Goal: Task Accomplishment & Management: Manage account settings

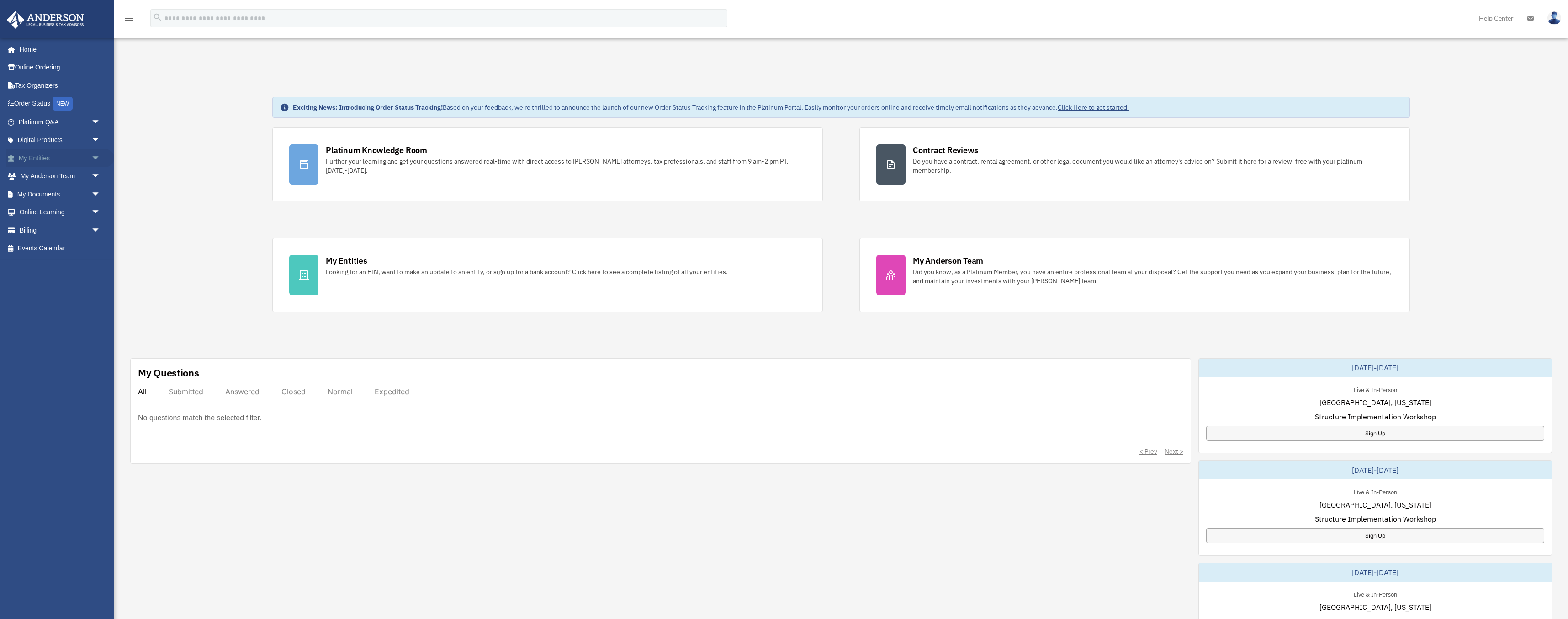
click at [49, 158] on link "My Entities arrow_drop_down" at bounding box center [60, 158] width 108 height 18
click at [97, 158] on span "arrow_drop_down" at bounding box center [100, 158] width 18 height 19
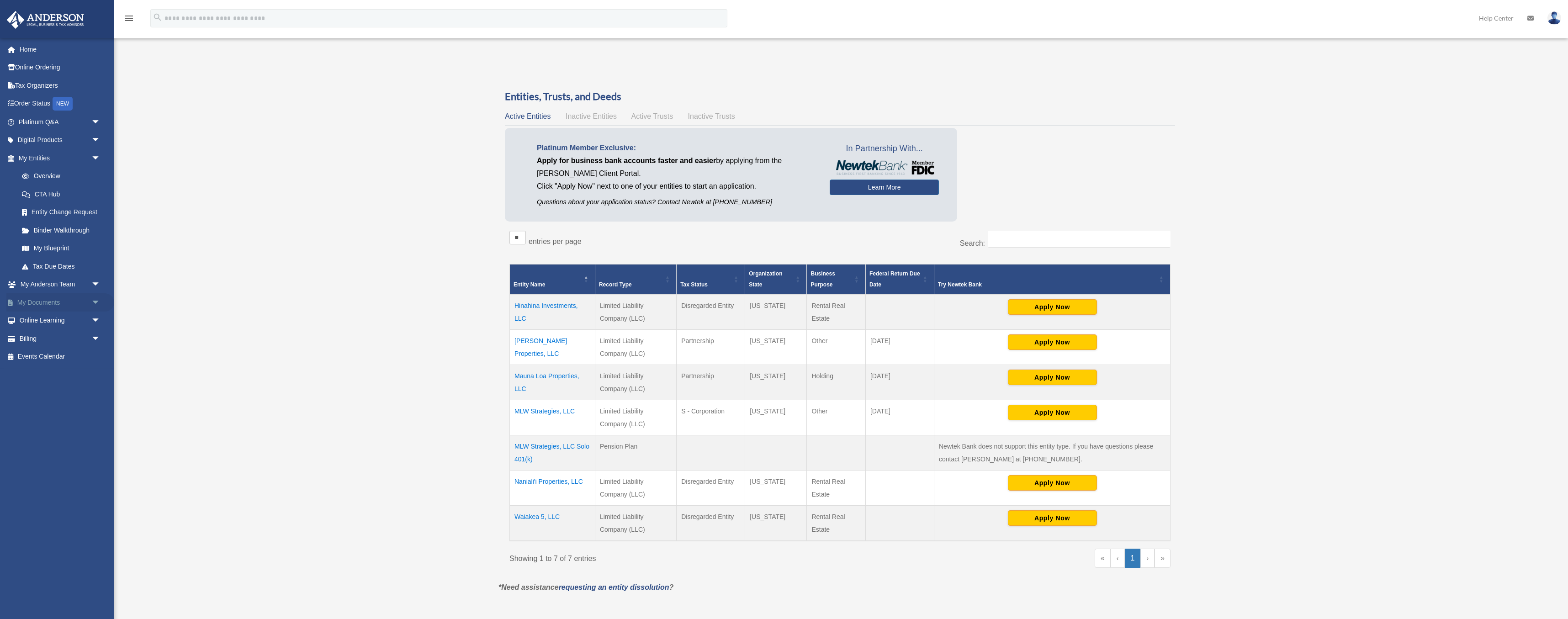
click at [97, 303] on span "arrow_drop_down" at bounding box center [100, 303] width 18 height 19
click at [41, 322] on link "Box" at bounding box center [63, 321] width 102 height 18
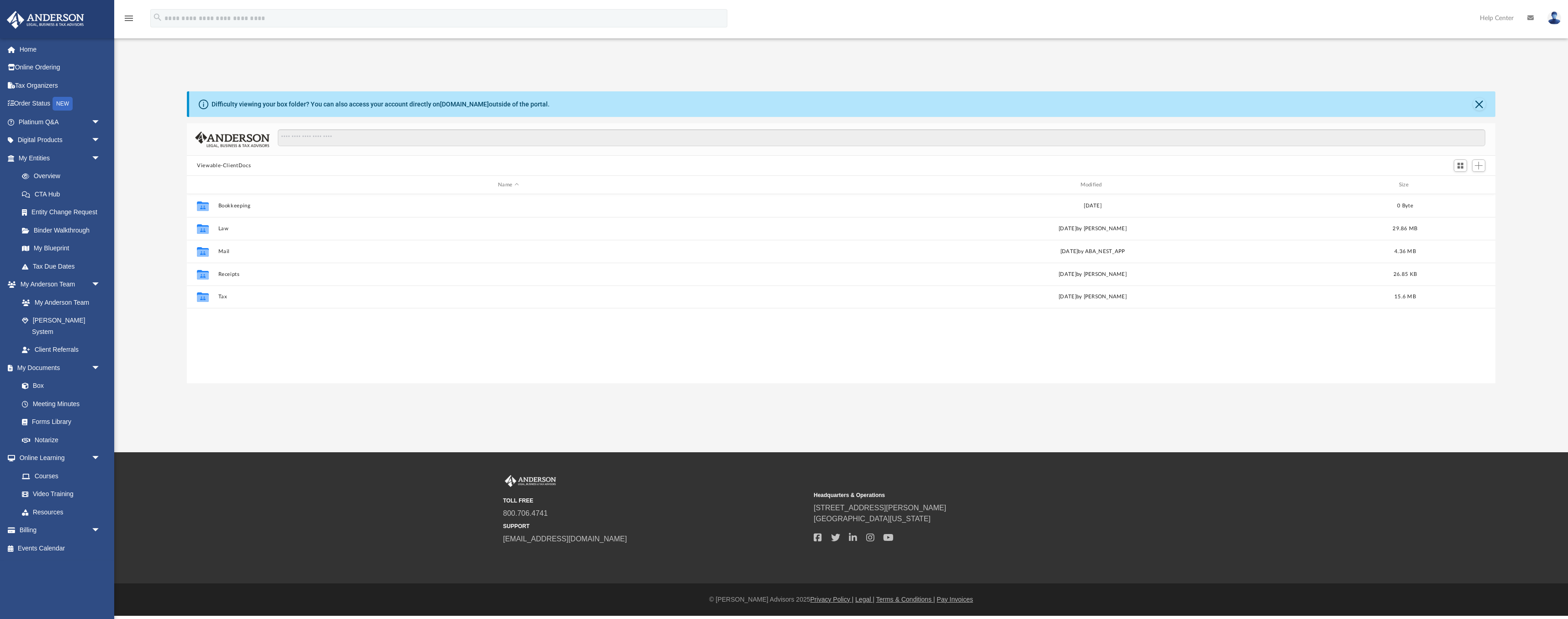
scroll to position [208, 1309]
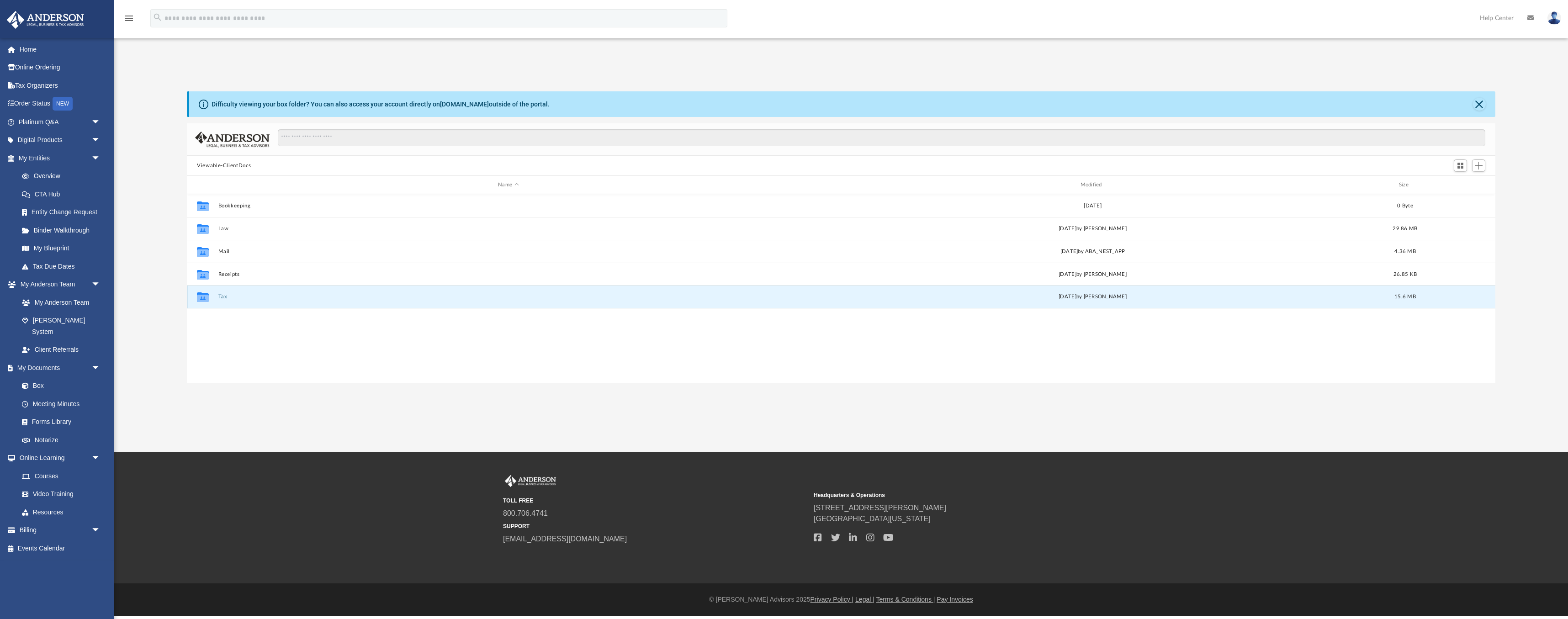
click at [220, 296] on button "Tax" at bounding box center [508, 297] width 580 height 6
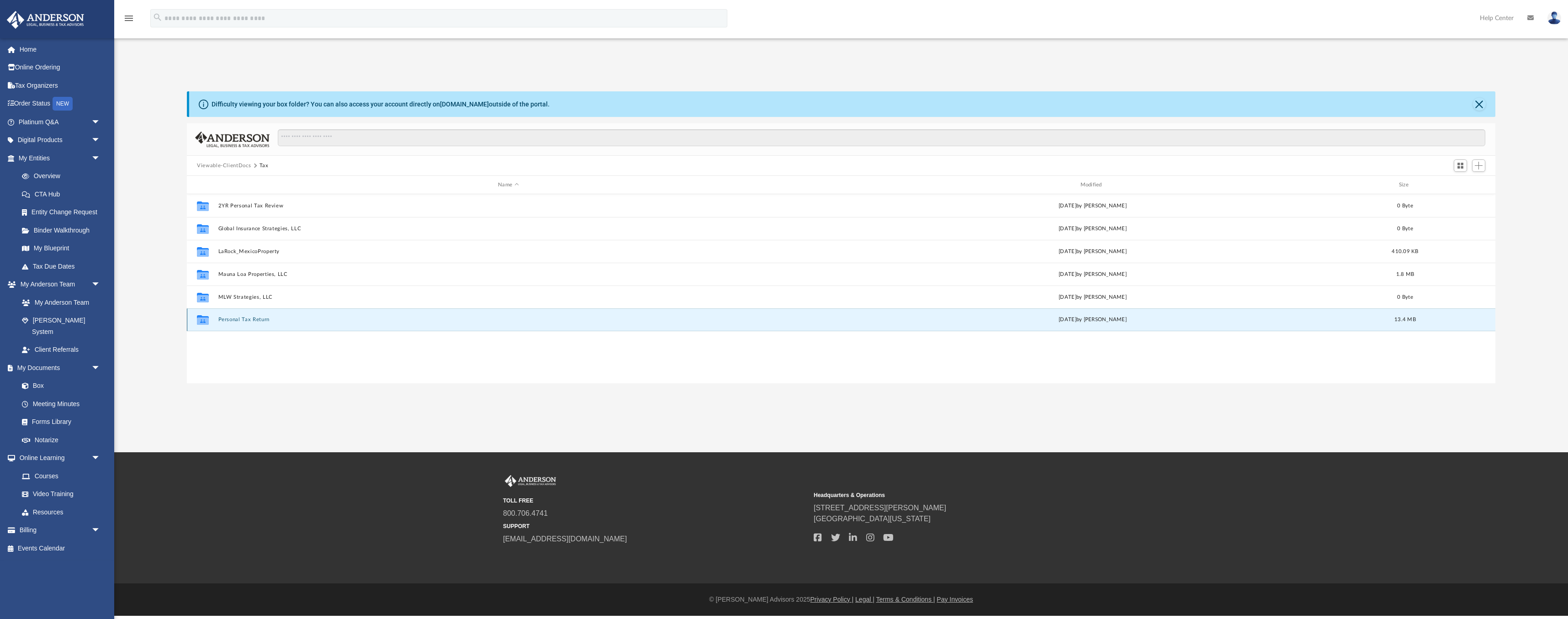
click at [238, 321] on button "Personal Tax Return" at bounding box center [508, 320] width 580 height 6
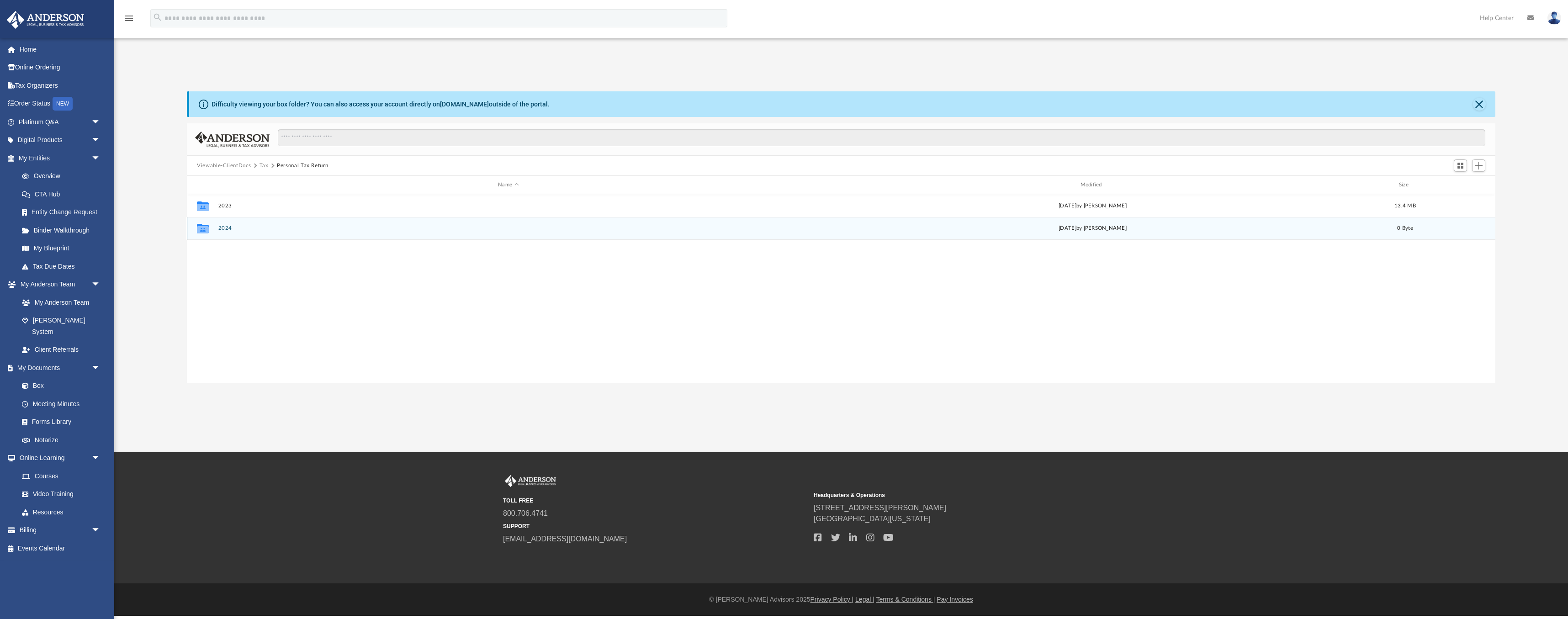
click at [225, 228] on button "2024" at bounding box center [508, 228] width 580 height 6
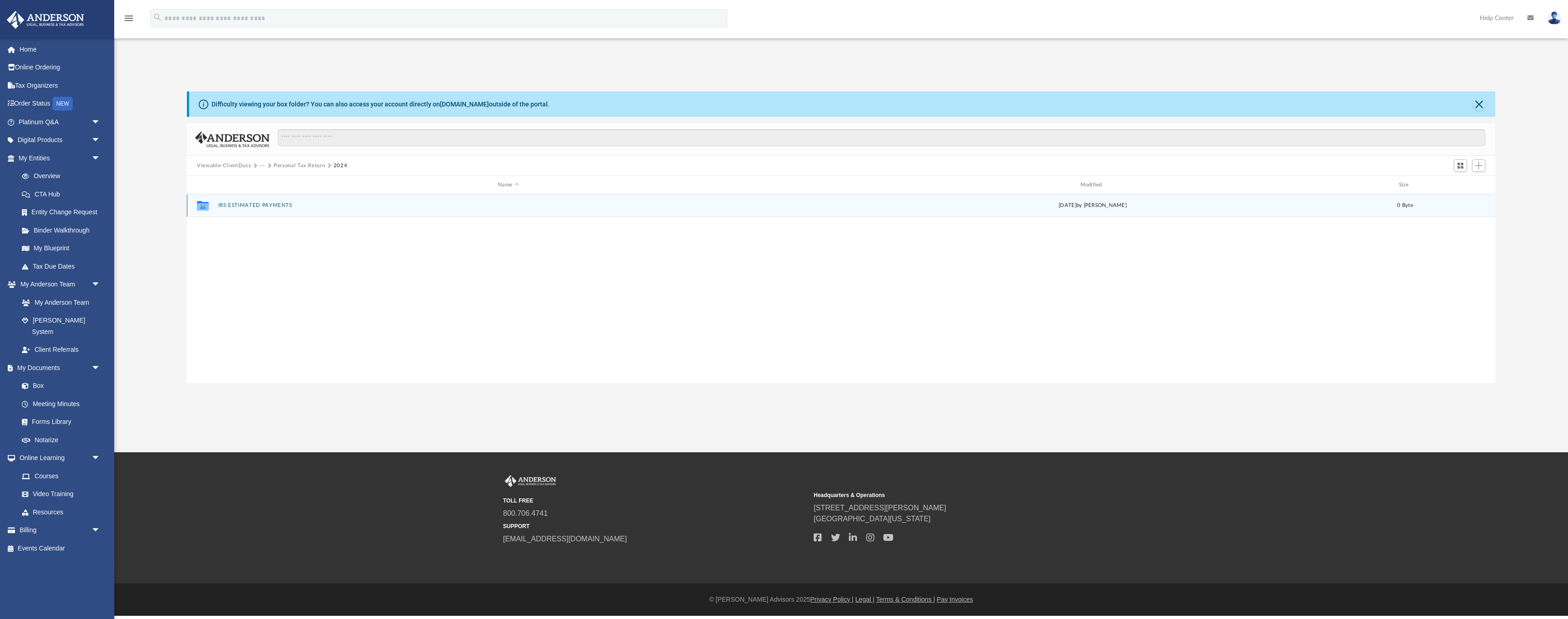
click at [241, 208] on button "IRS ESTIMATED PAYMENTS" at bounding box center [508, 206] width 580 height 6
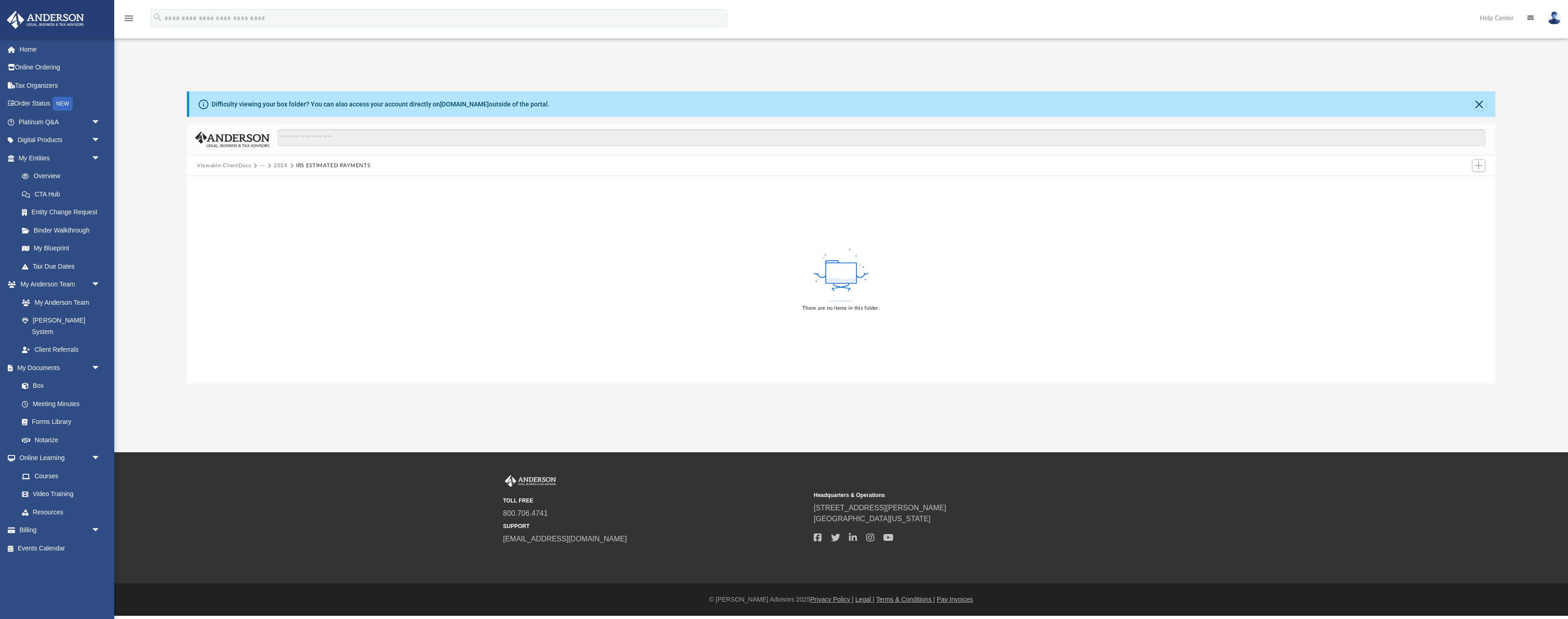
click at [278, 166] on button "2024" at bounding box center [281, 166] width 14 height 9
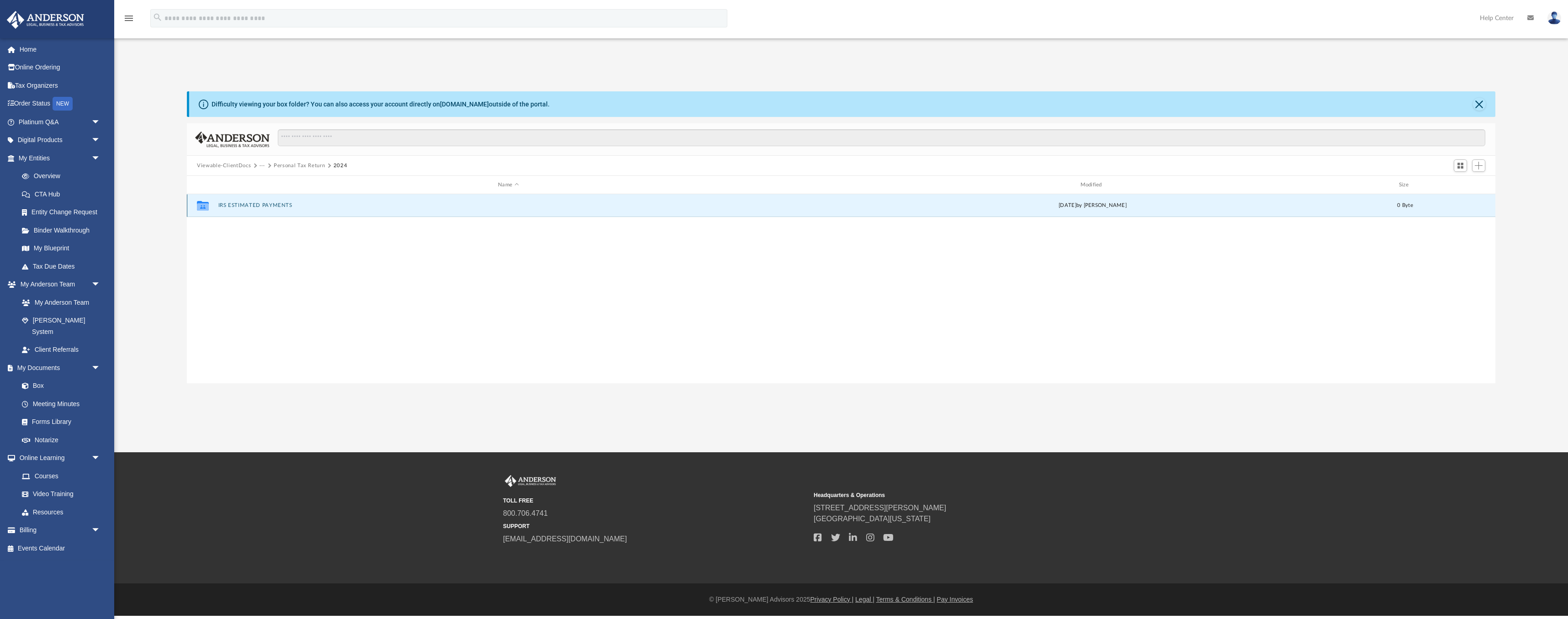
click at [247, 205] on button "IRS ESTIMATED PAYMENTS" at bounding box center [508, 206] width 580 height 6
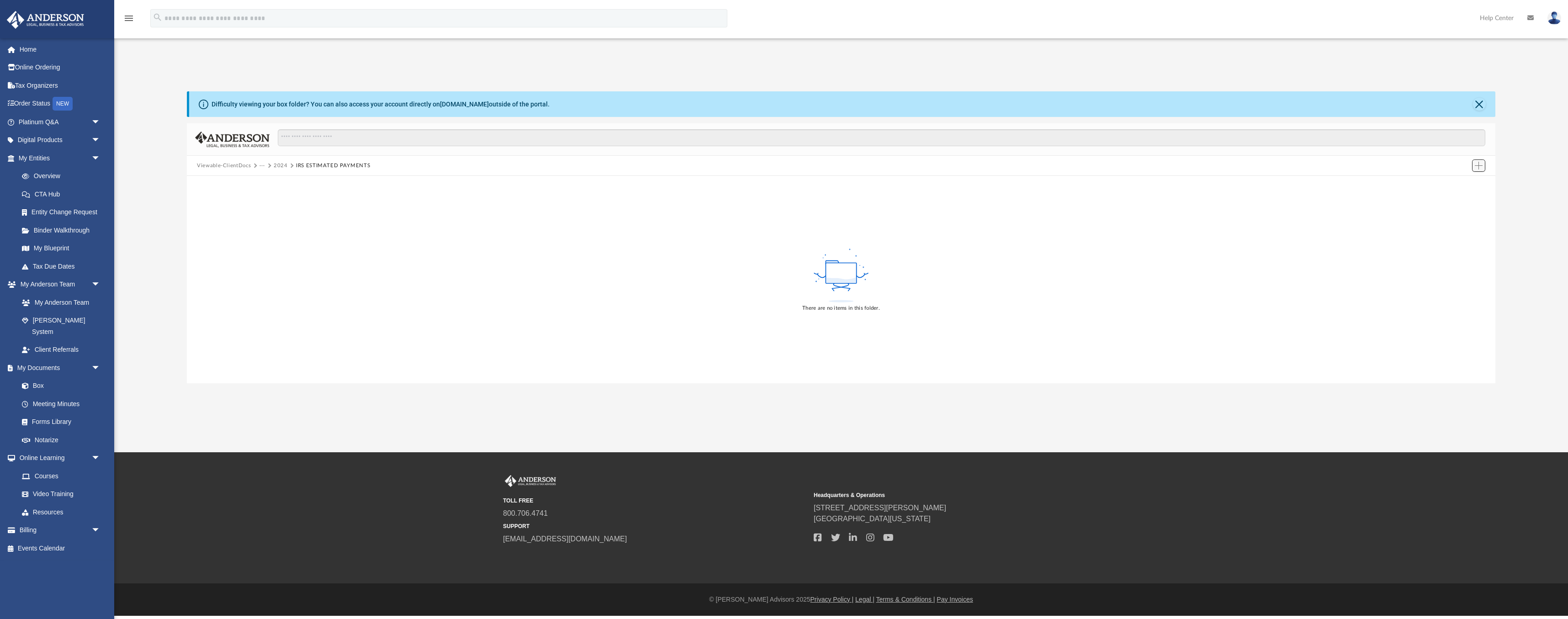
click at [1477, 169] on span "Add" at bounding box center [1479, 166] width 8 height 8
click at [1458, 184] on li "Upload" at bounding box center [1466, 184] width 29 height 10
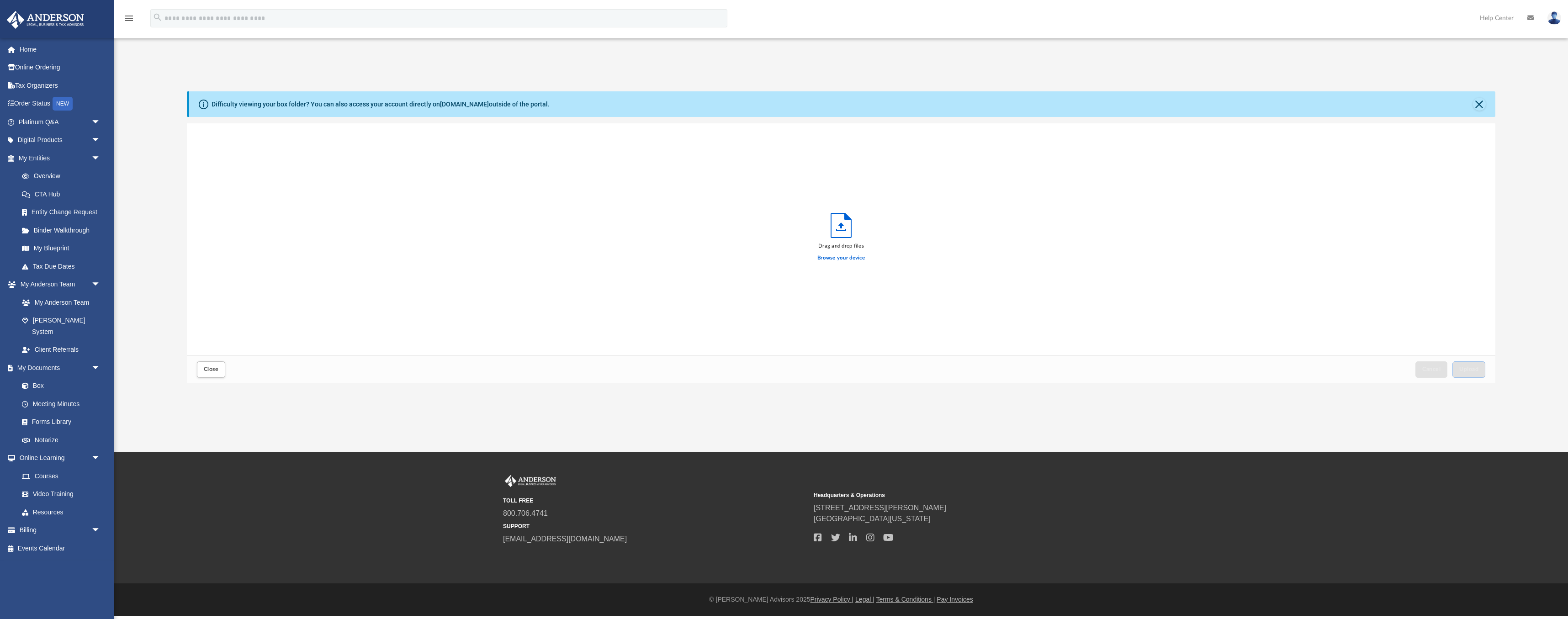
scroll to position [232, 1309]
click at [842, 259] on label "Browse your device" at bounding box center [841, 258] width 47 height 9
click at [0, 0] on input "Browse your device" at bounding box center [0, 0] width 0 height 0
click at [1479, 367] on button "Upload" at bounding box center [1469, 369] width 33 height 16
click at [1471, 107] on div "Difficulty viewing your box folder? You can also access your account directly o…" at bounding box center [842, 104] width 1306 height 26
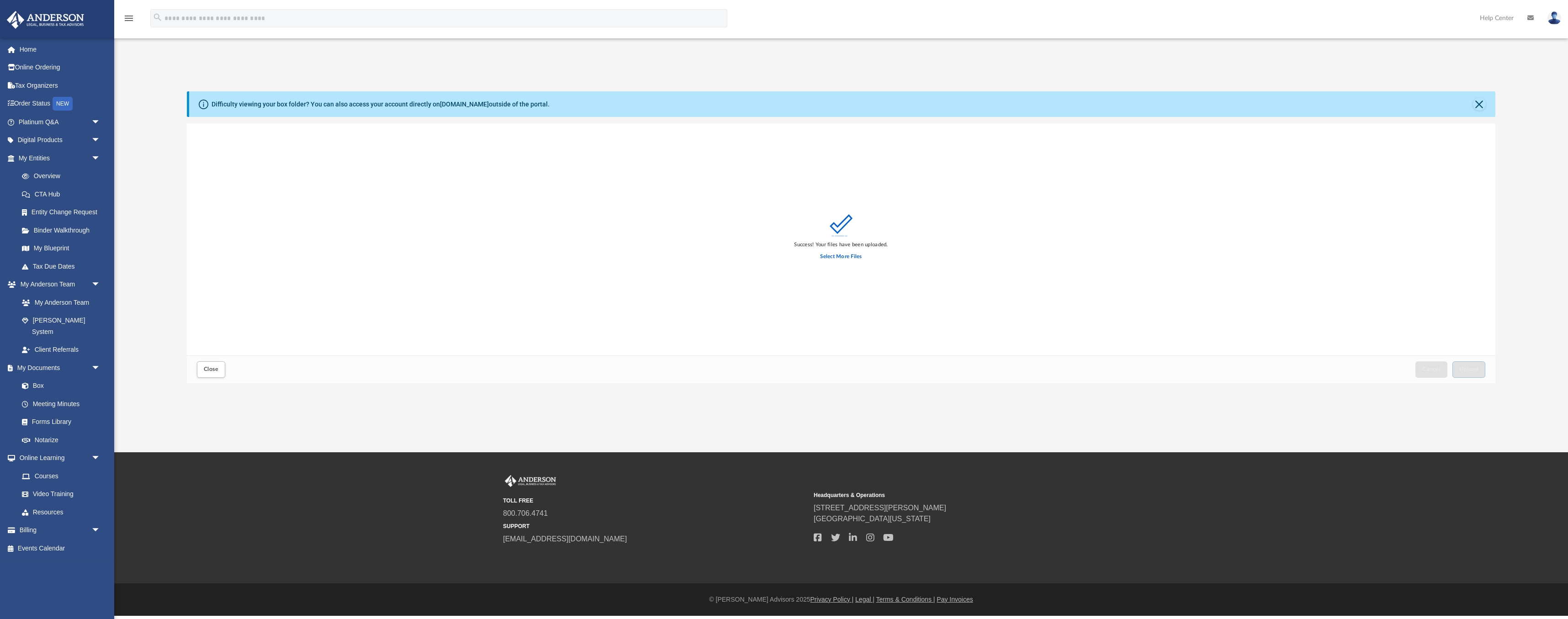
click at [1486, 102] on div "Difficulty viewing your box folder? You can also access your account directly o…" at bounding box center [842, 104] width 1306 height 26
click at [1477, 105] on button "Close" at bounding box center [1479, 104] width 13 height 13
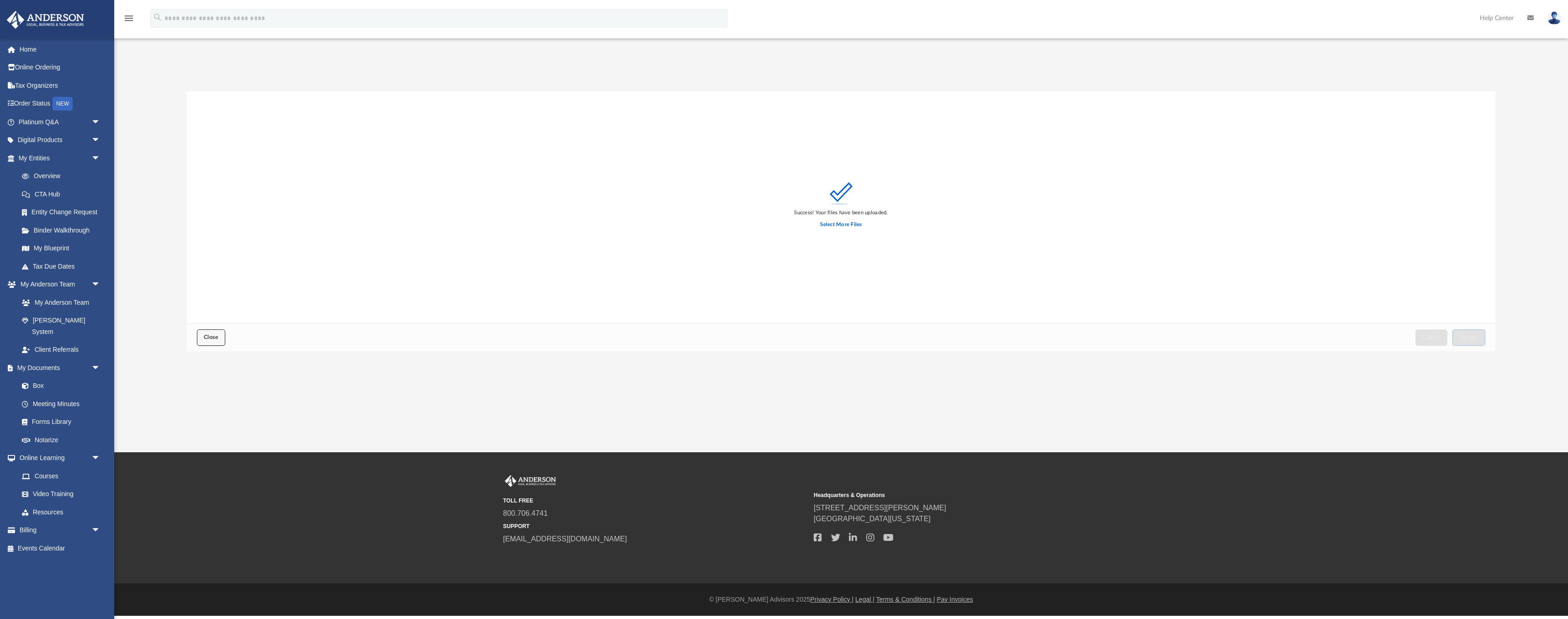
click at [214, 339] on span "Close" at bounding box center [211, 337] width 15 height 5
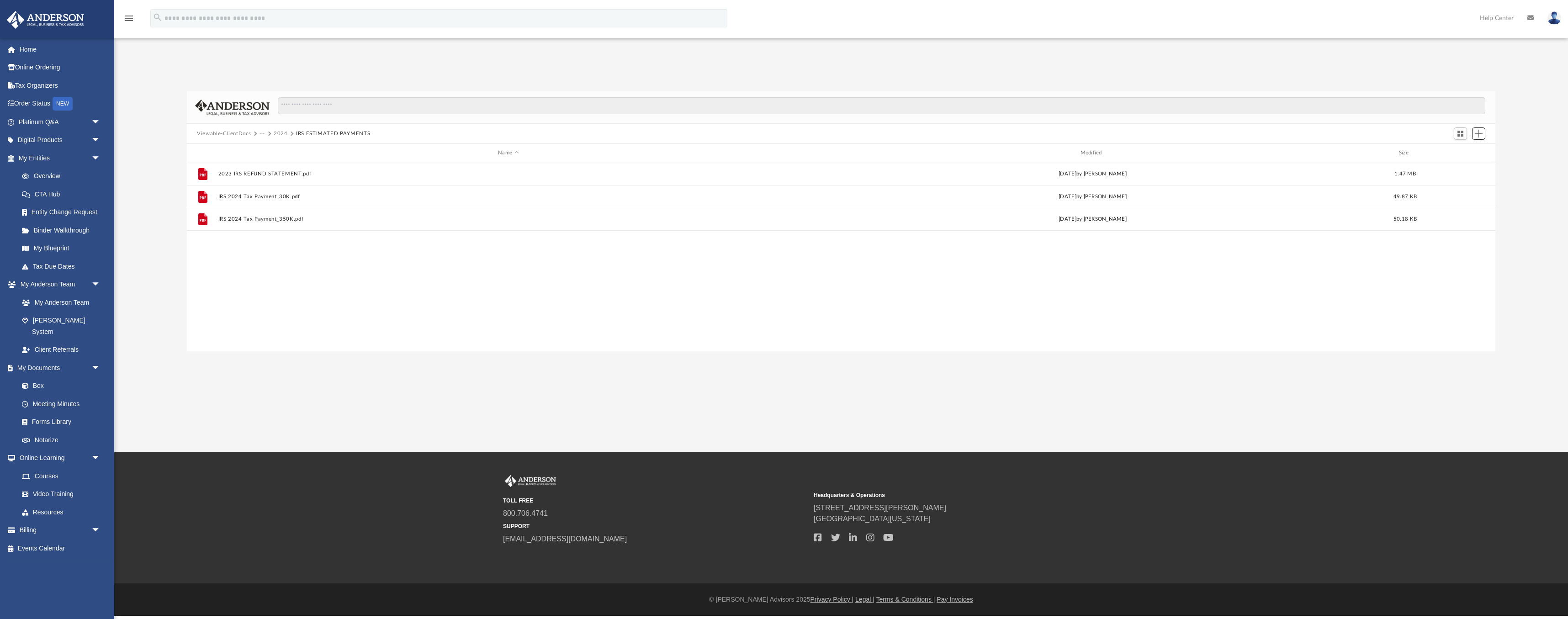
scroll to position [208, 1309]
click at [279, 135] on button "2024" at bounding box center [281, 134] width 14 height 9
click at [286, 133] on button "Personal Tax Return" at bounding box center [299, 134] width 51 height 9
click at [264, 133] on button "Tax" at bounding box center [264, 134] width 9 height 9
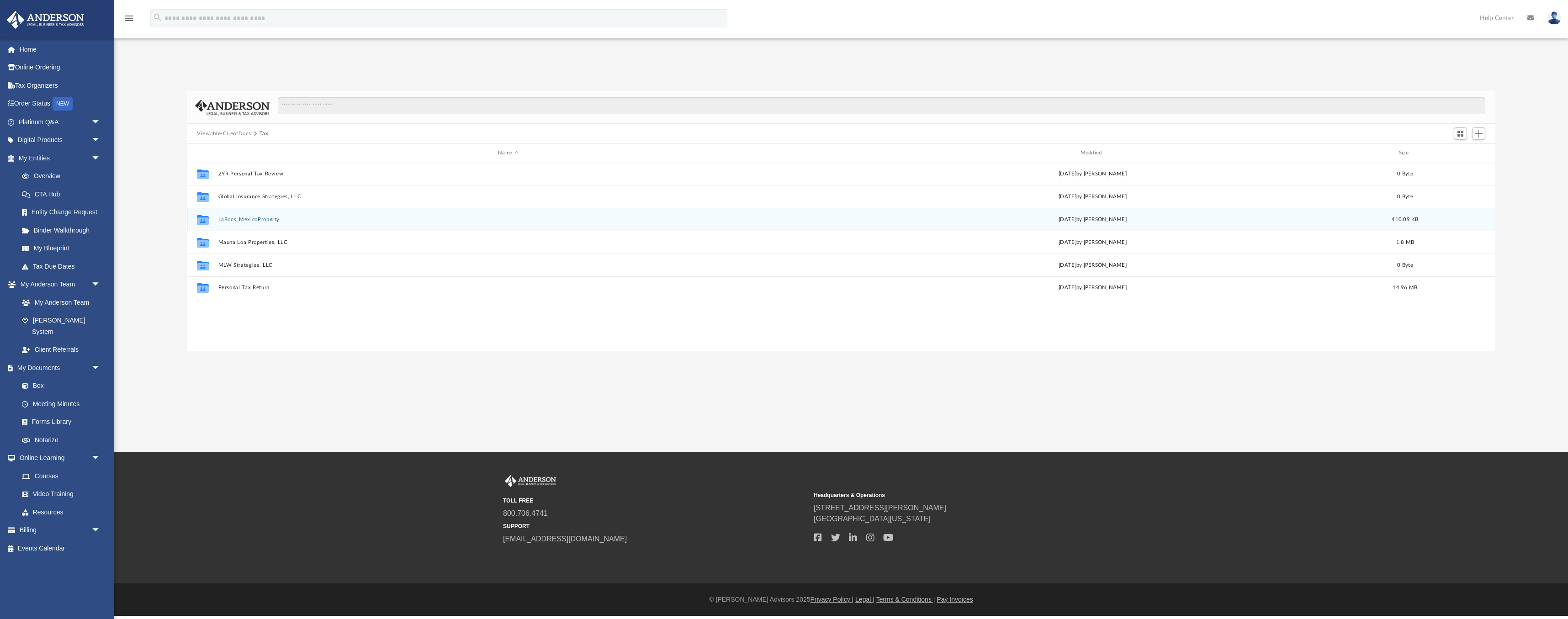
click at [252, 223] on div "Collaborated Folder LaRock_MexicoProperty Tue May 28 2024 by Matthew Wade 410.0…" at bounding box center [841, 220] width 1309 height 23
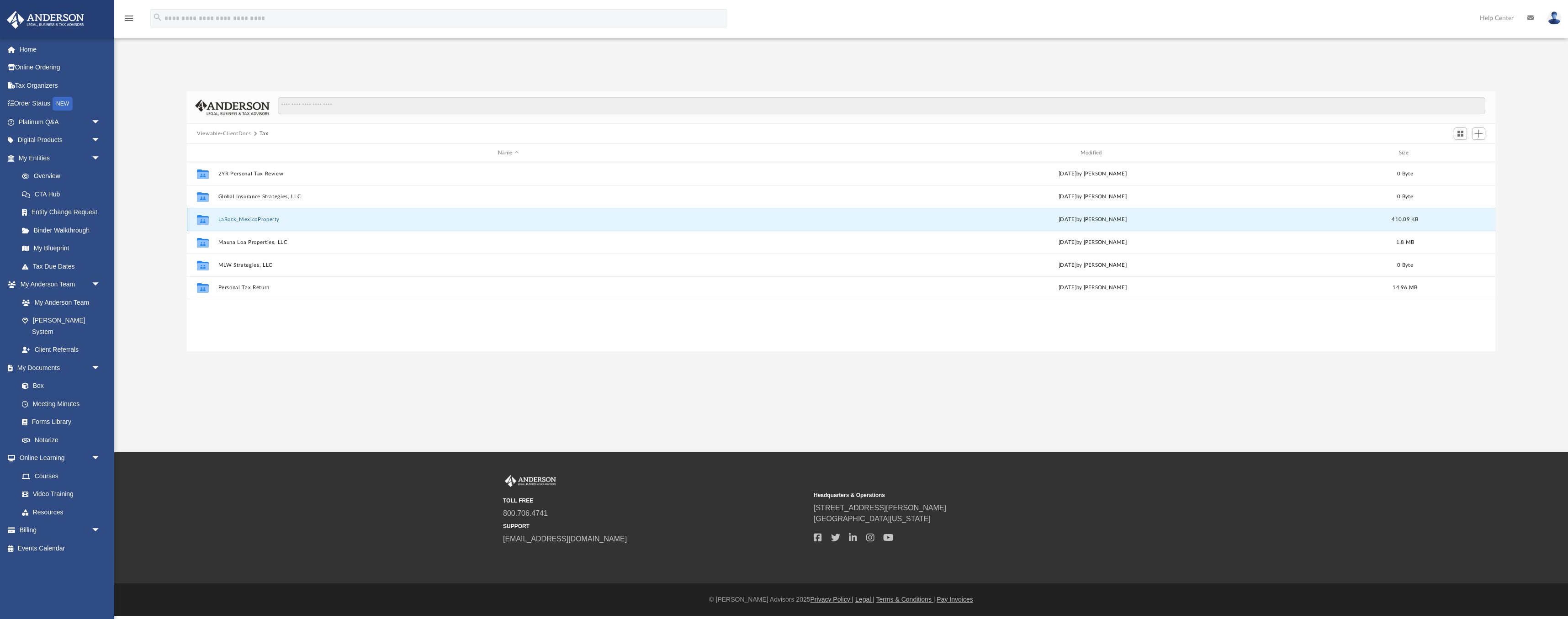
click at [252, 223] on div "Collaborated Folder LaRock_MexicoProperty Tue May 28 2024 by Matthew Wade 410.0…" at bounding box center [841, 220] width 1309 height 23
click at [202, 219] on icon "grid" at bounding box center [203, 221] width 12 height 7
click at [199, 214] on icon "Collaborated Folder" at bounding box center [203, 219] width 15 height 15
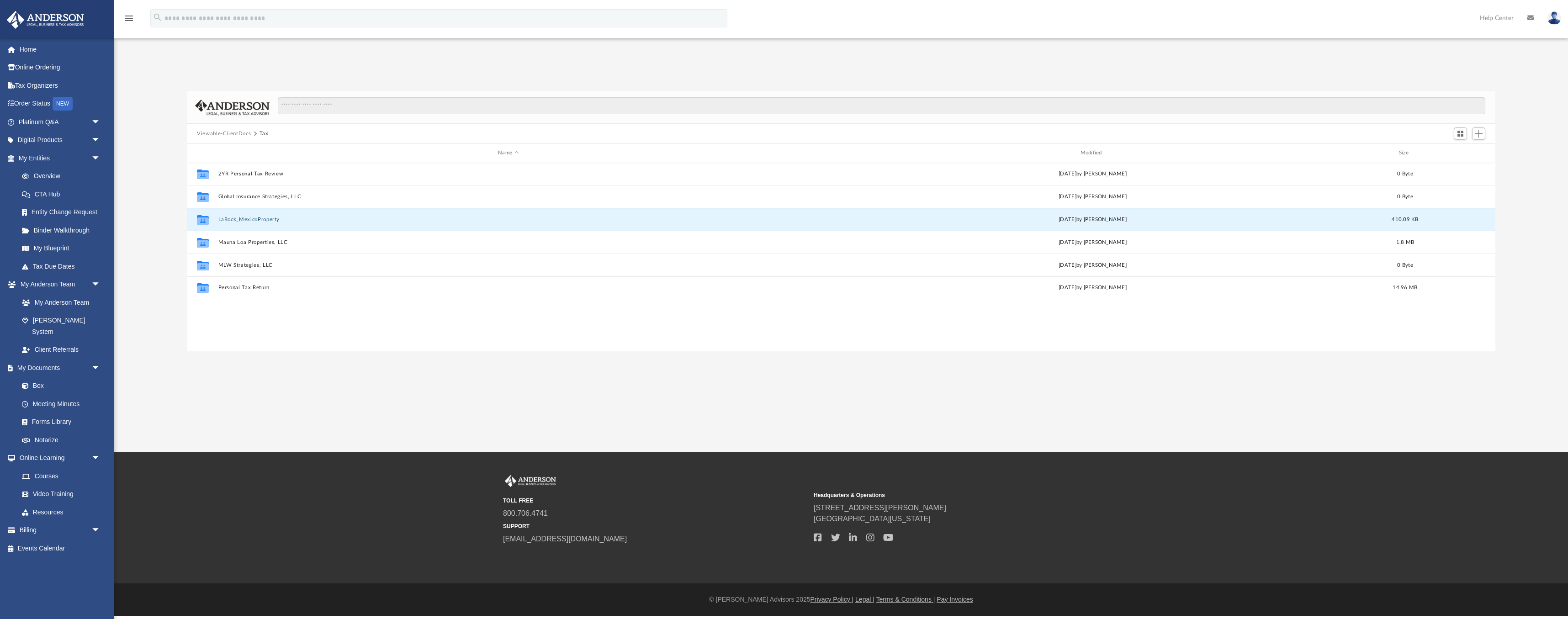
click at [289, 347] on div "Collaborated Folder 2YR Personal Tax Review Thu Aug 29 2024 by Fernanne Andris …" at bounding box center [841, 256] width 1309 height 189
click at [248, 220] on button "LaRock_MexicoProperty" at bounding box center [508, 220] width 580 height 6
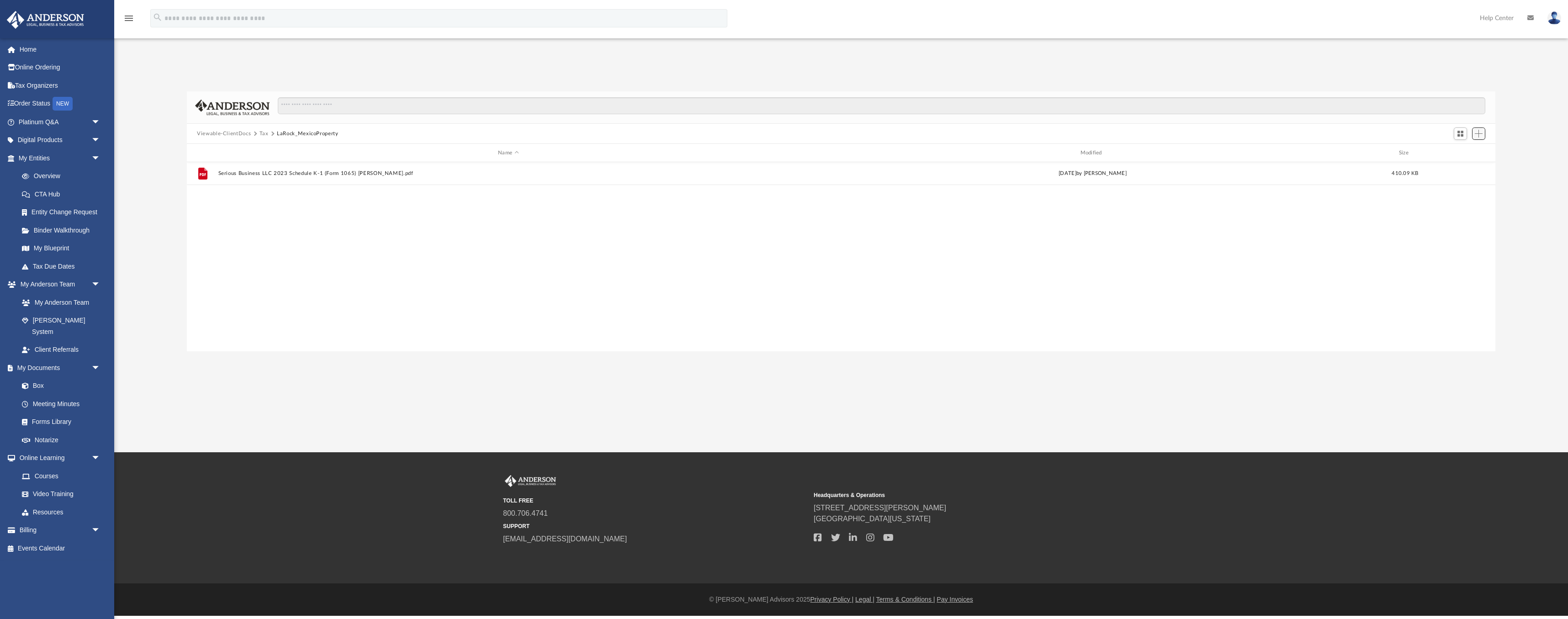
click at [1479, 135] on span "Add" at bounding box center [1479, 133] width 8 height 8
click at [1459, 157] on ul "Upload New Folder" at bounding box center [1465, 161] width 40 height 40
click at [1459, 154] on li "Upload" at bounding box center [1466, 152] width 29 height 10
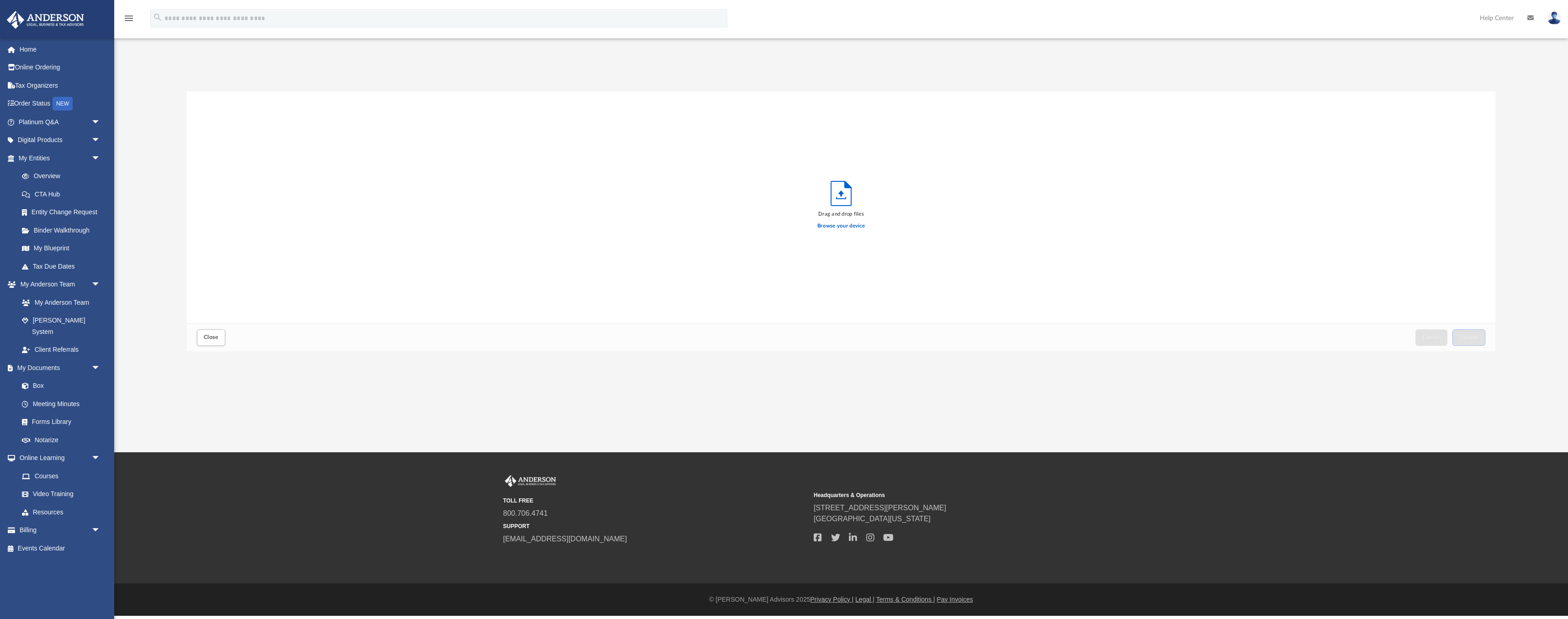
scroll to position [232, 1309]
click at [845, 226] on label "Browse your device" at bounding box center [841, 226] width 47 height 9
click at [0, 0] on input "Browse your device" at bounding box center [0, 0] width 0 height 0
click at [1474, 337] on span "Upload" at bounding box center [1469, 337] width 19 height 5
click at [211, 340] on span "Close" at bounding box center [211, 337] width 15 height 5
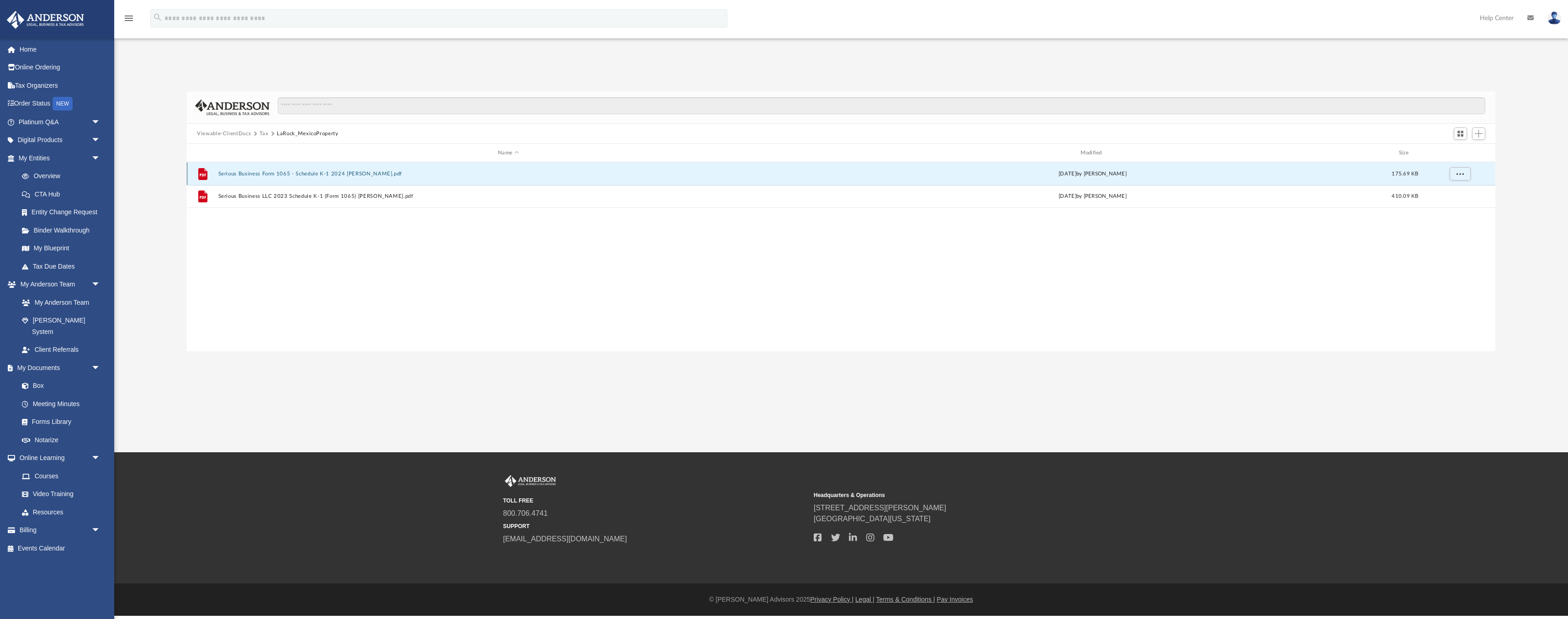
click at [283, 176] on button "Serious Business Form 1065 - Schedule K-1 2024 MATHEW WADE.pdf" at bounding box center [508, 174] width 580 height 6
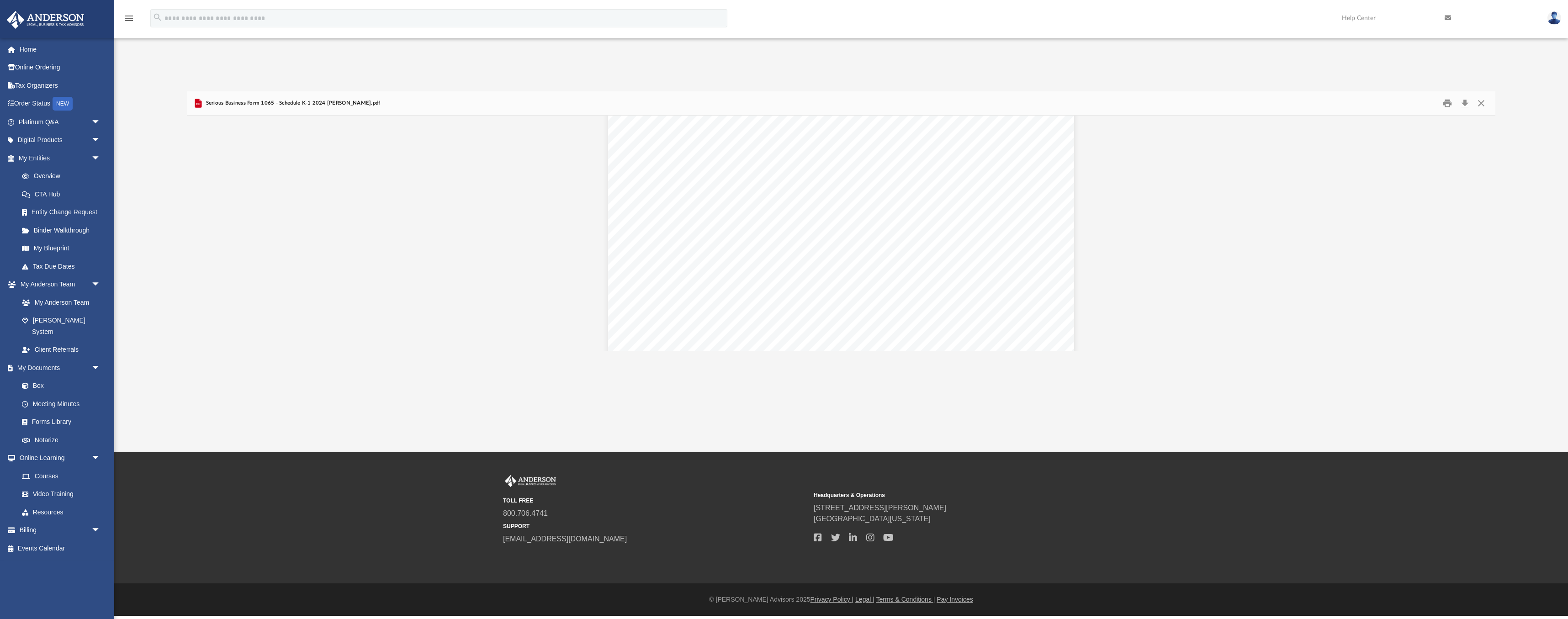
scroll to position [0, 0]
click at [1484, 105] on button "Close" at bounding box center [1481, 103] width 16 height 14
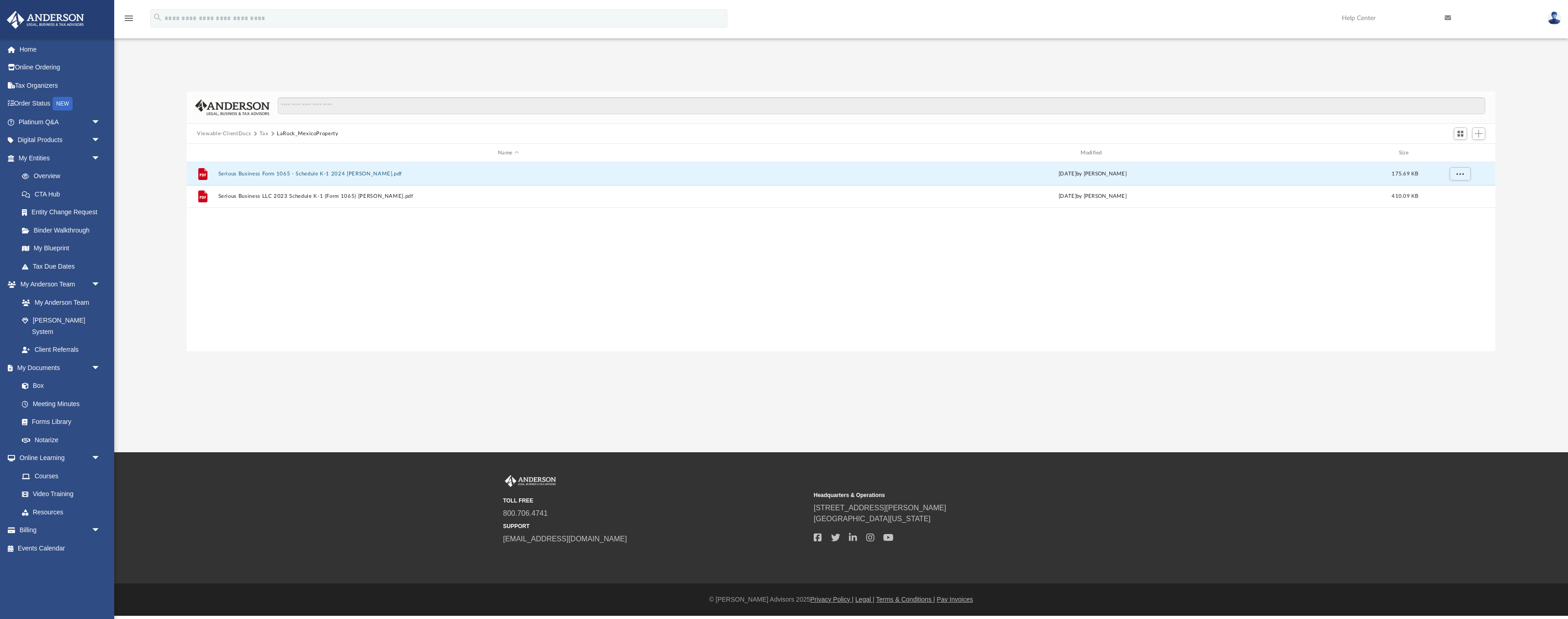
click at [261, 134] on button "Tax" at bounding box center [264, 134] width 9 height 9
